Goal: Information Seeking & Learning: Learn about a topic

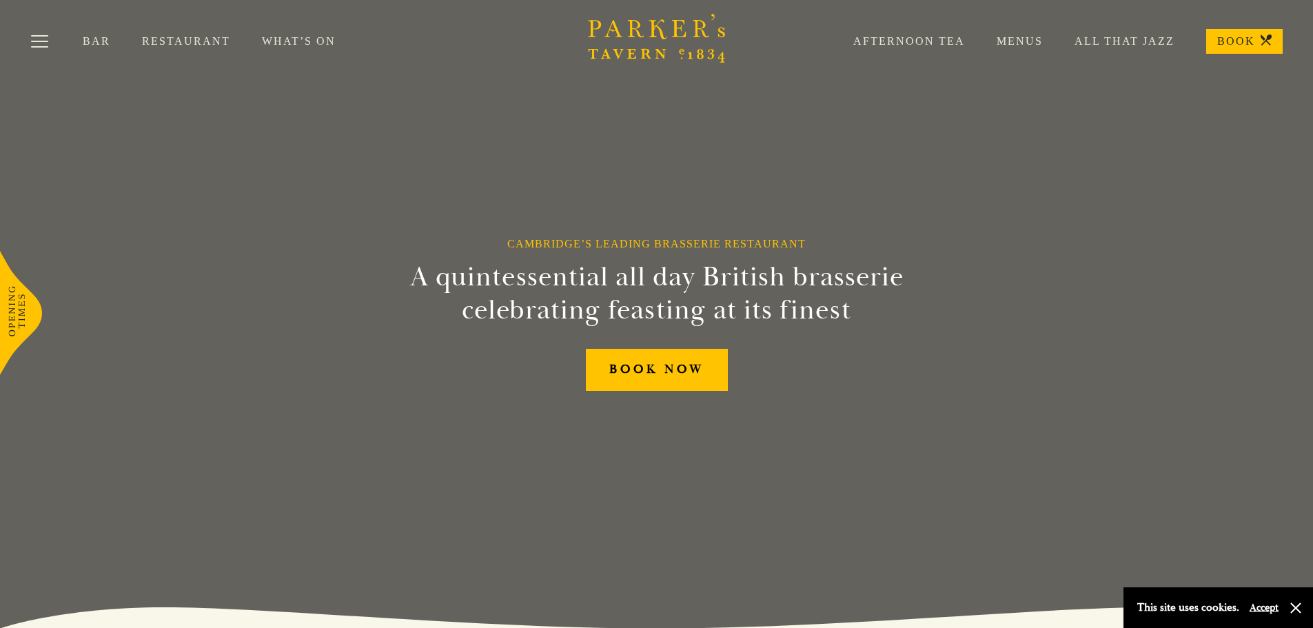
click at [101, 42] on link "Bar" at bounding box center [112, 41] width 59 height 14
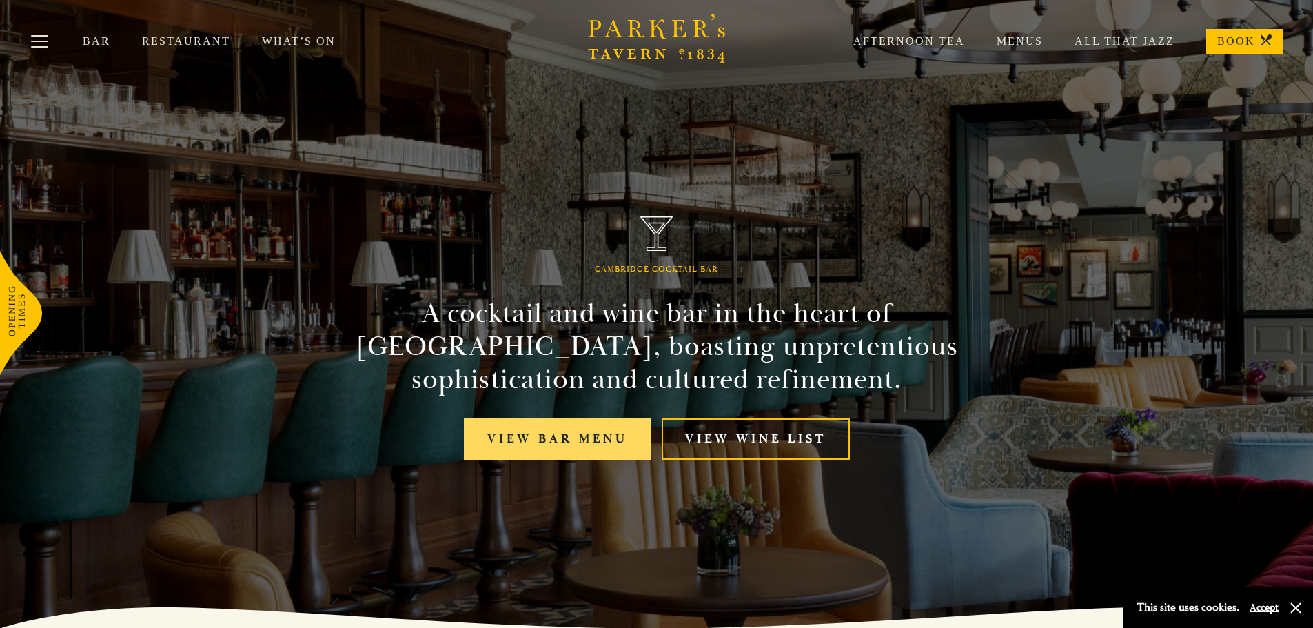
click at [573, 441] on link "View bar menu" at bounding box center [557, 439] width 187 height 42
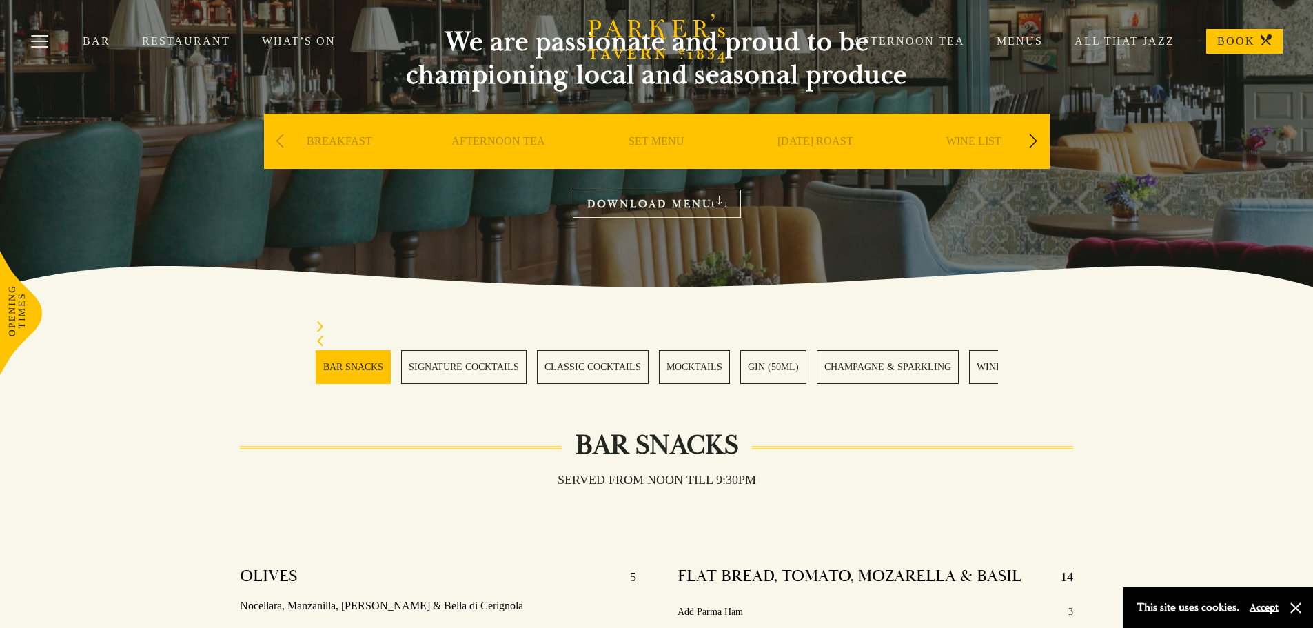
scroll to position [138, 0]
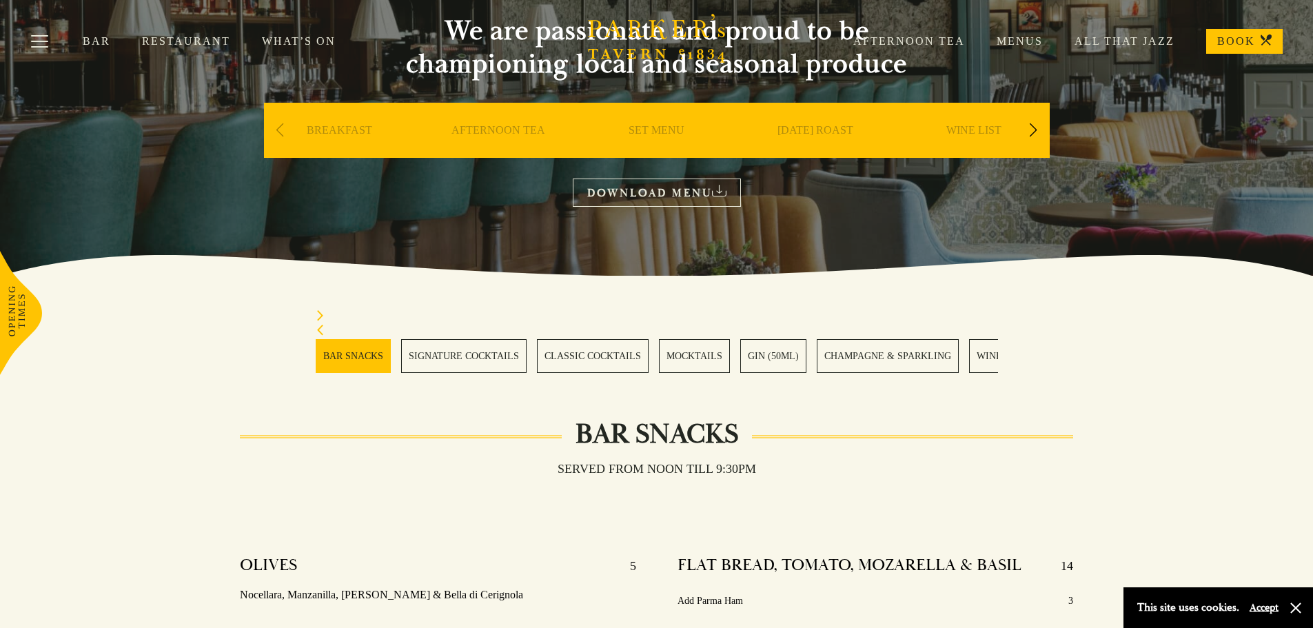
click at [480, 349] on link "SIGNATURE COCKTAILS" at bounding box center [463, 356] width 125 height 34
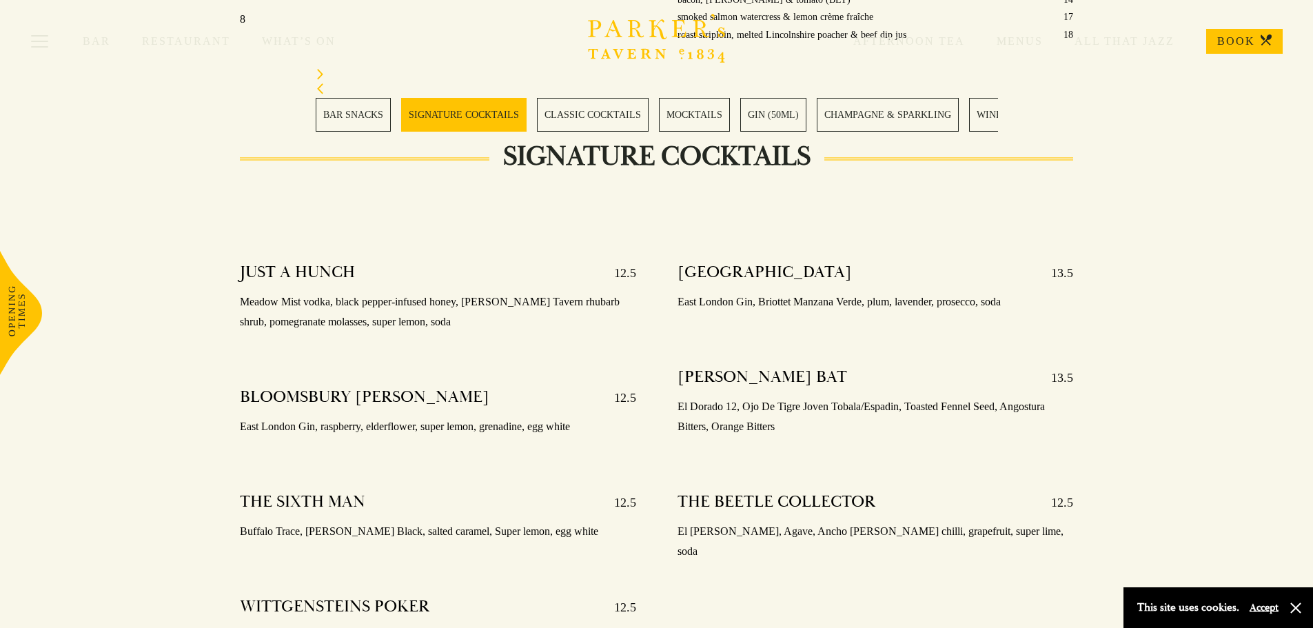
scroll to position [1259, 0]
click at [600, 107] on link "CLASSIC COCKTAILS" at bounding box center [593, 115] width 112 height 34
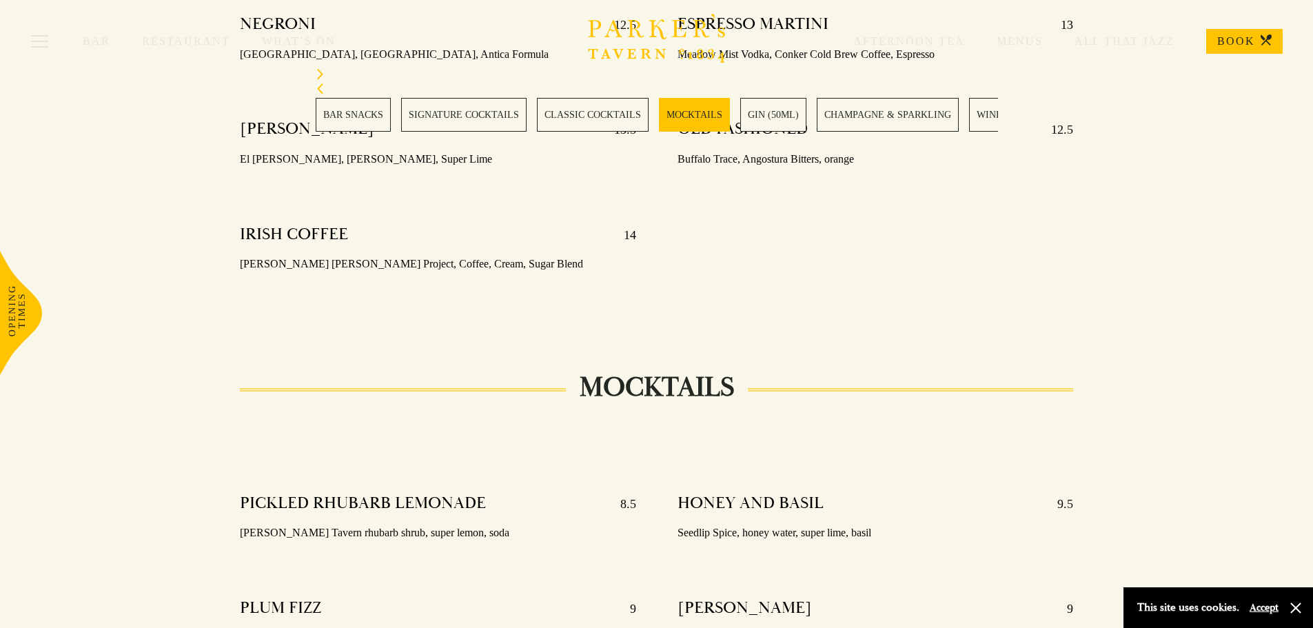
scroll to position [2157, 0]
